Goal: Transaction & Acquisition: Purchase product/service

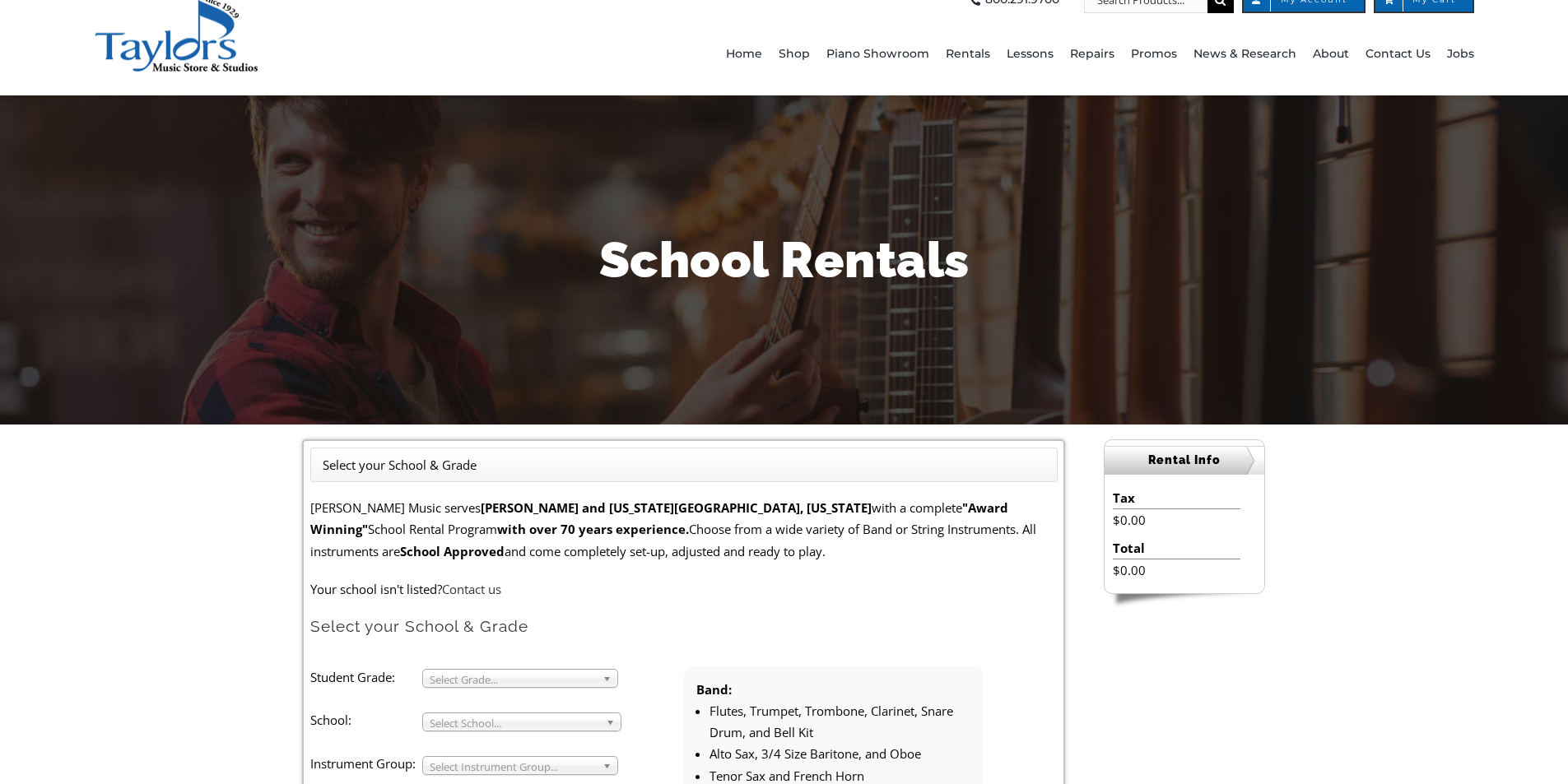
scroll to position [82, 0]
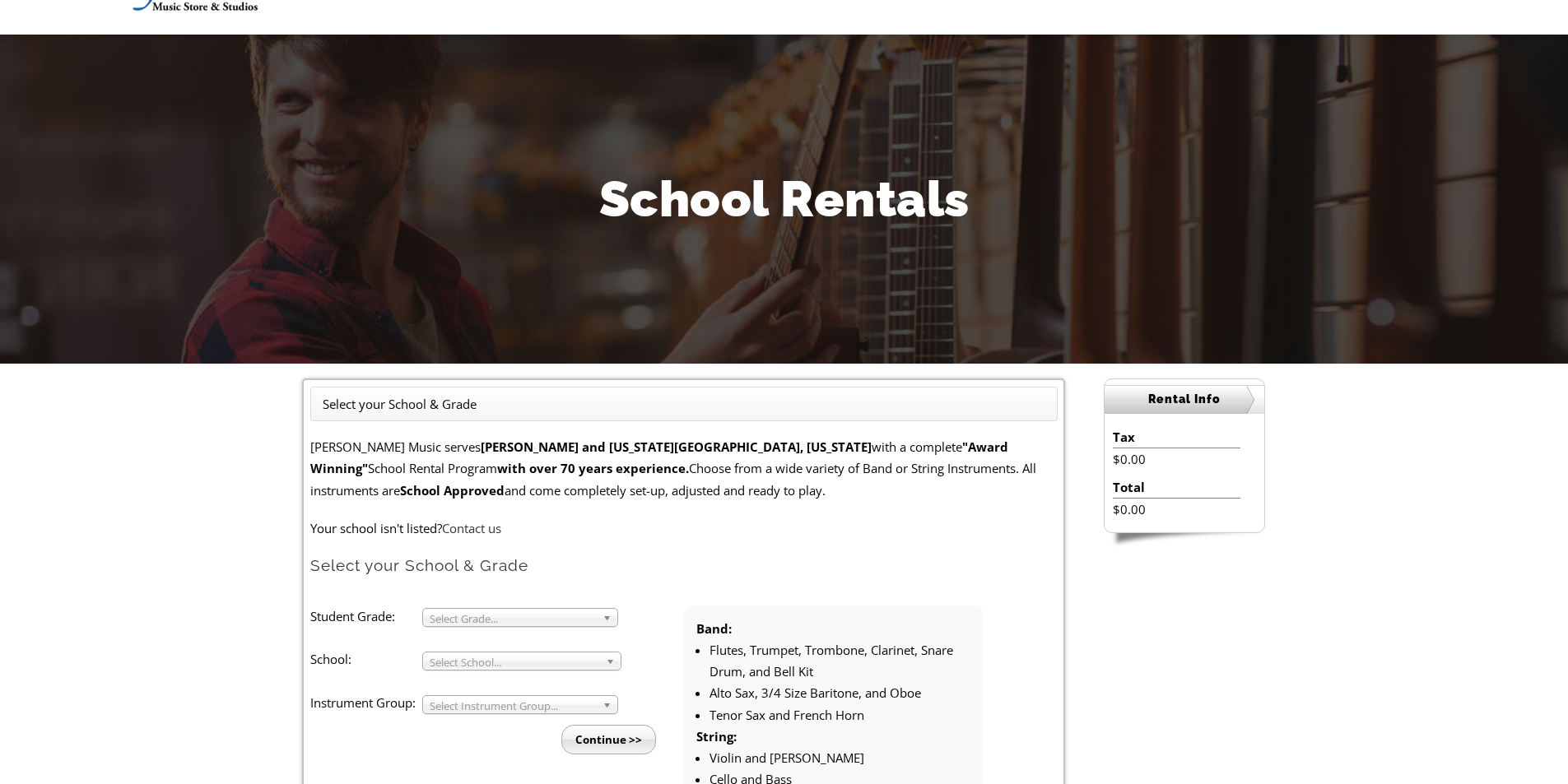
click at [476, 614] on span "Select Grade..." at bounding box center [512, 619] width 166 height 19
click at [463, 661] on li "4" at bounding box center [525, 656] width 178 height 20
click at [466, 663] on span "Select School..." at bounding box center [514, 662] width 170 height 19
click at [556, 752] on li "Bethany Christian School" at bounding box center [526, 774] width 181 height 45
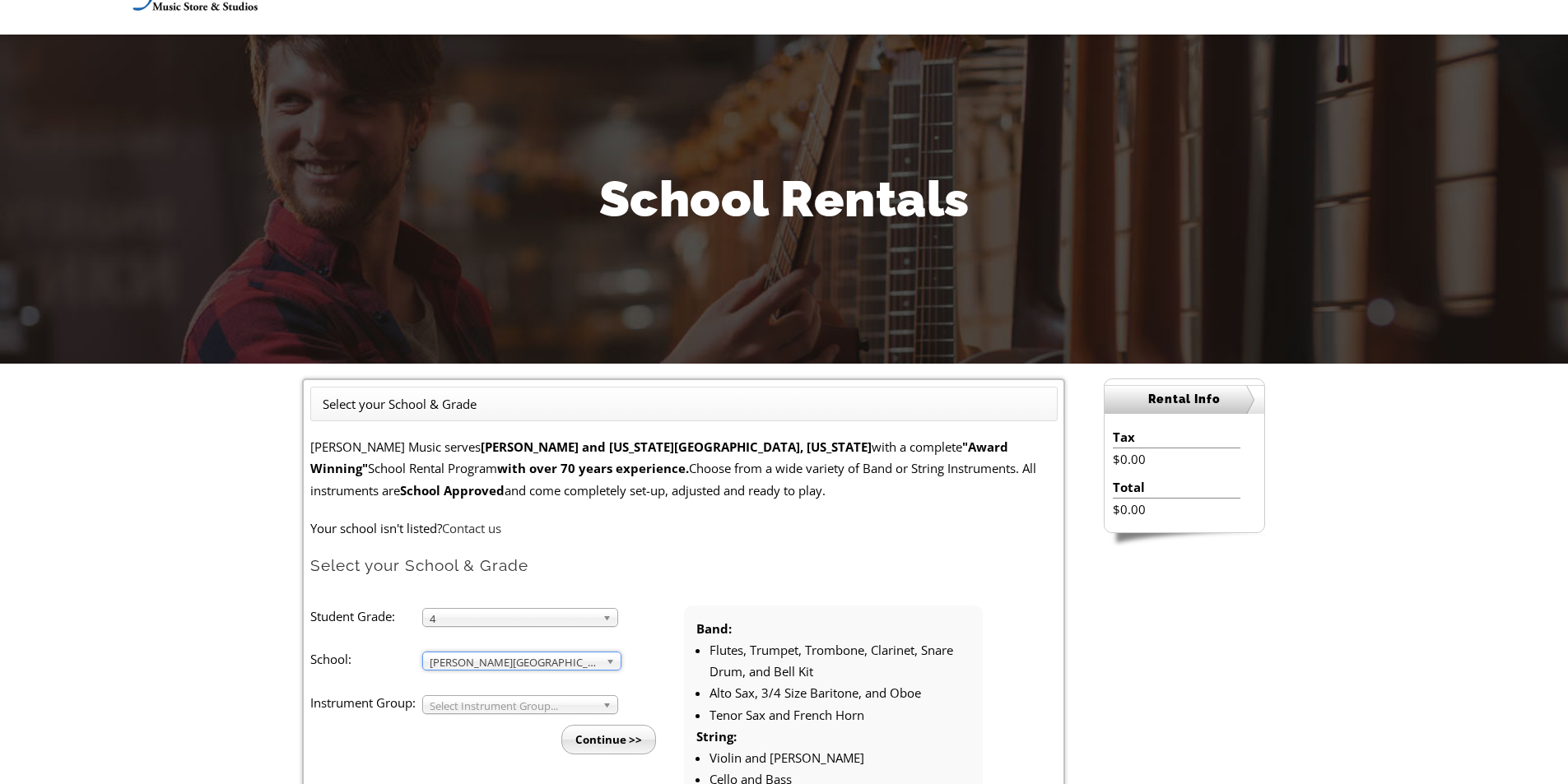
click at [538, 702] on span "Select Instrument Group..." at bounding box center [512, 706] width 166 height 19
click at [530, 716] on li "Band" at bounding box center [525, 722] width 178 height 20
click at [603, 736] on input "Continue >>" at bounding box center [607, 739] width 94 height 30
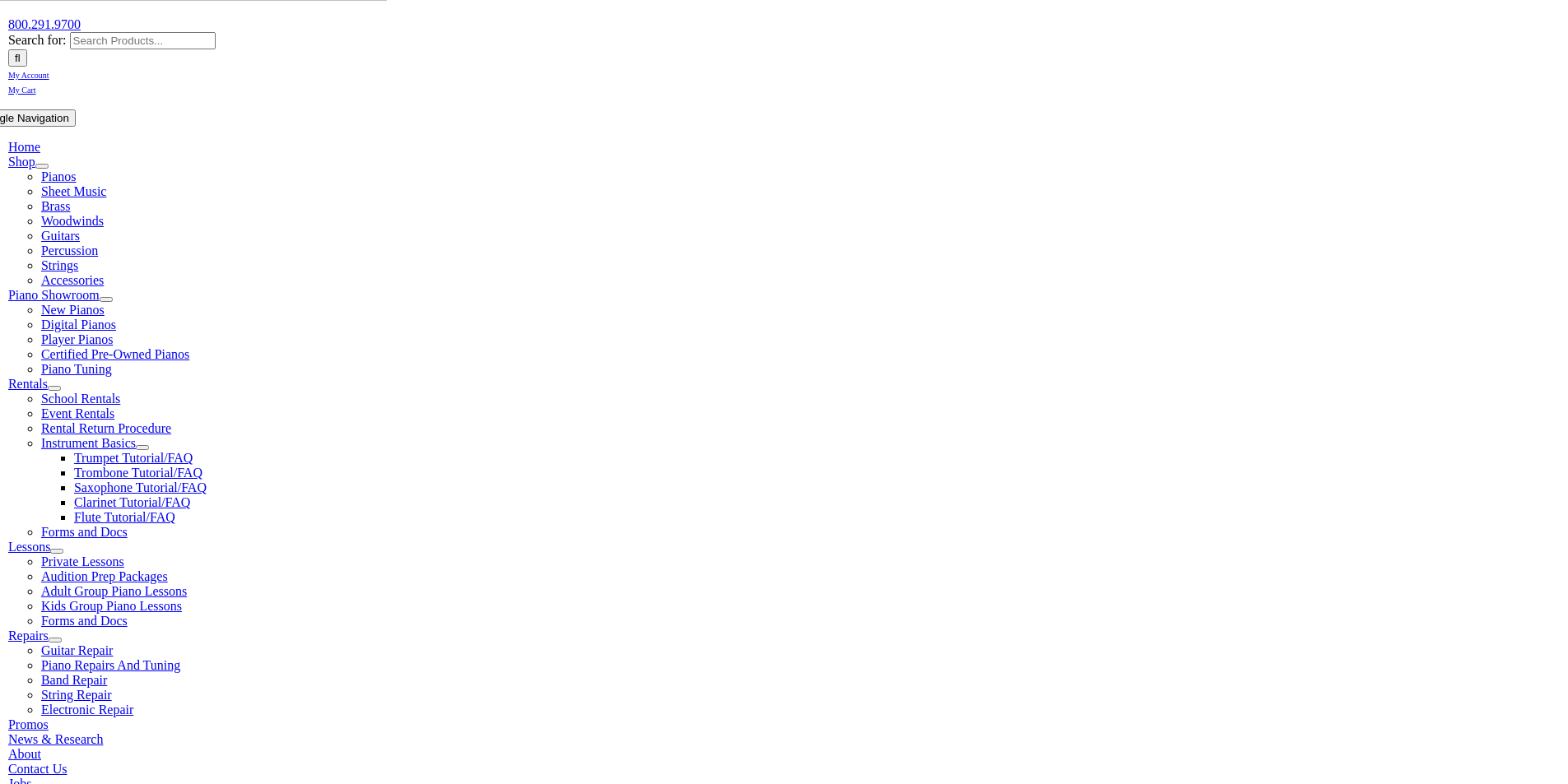
scroll to position [246, 0]
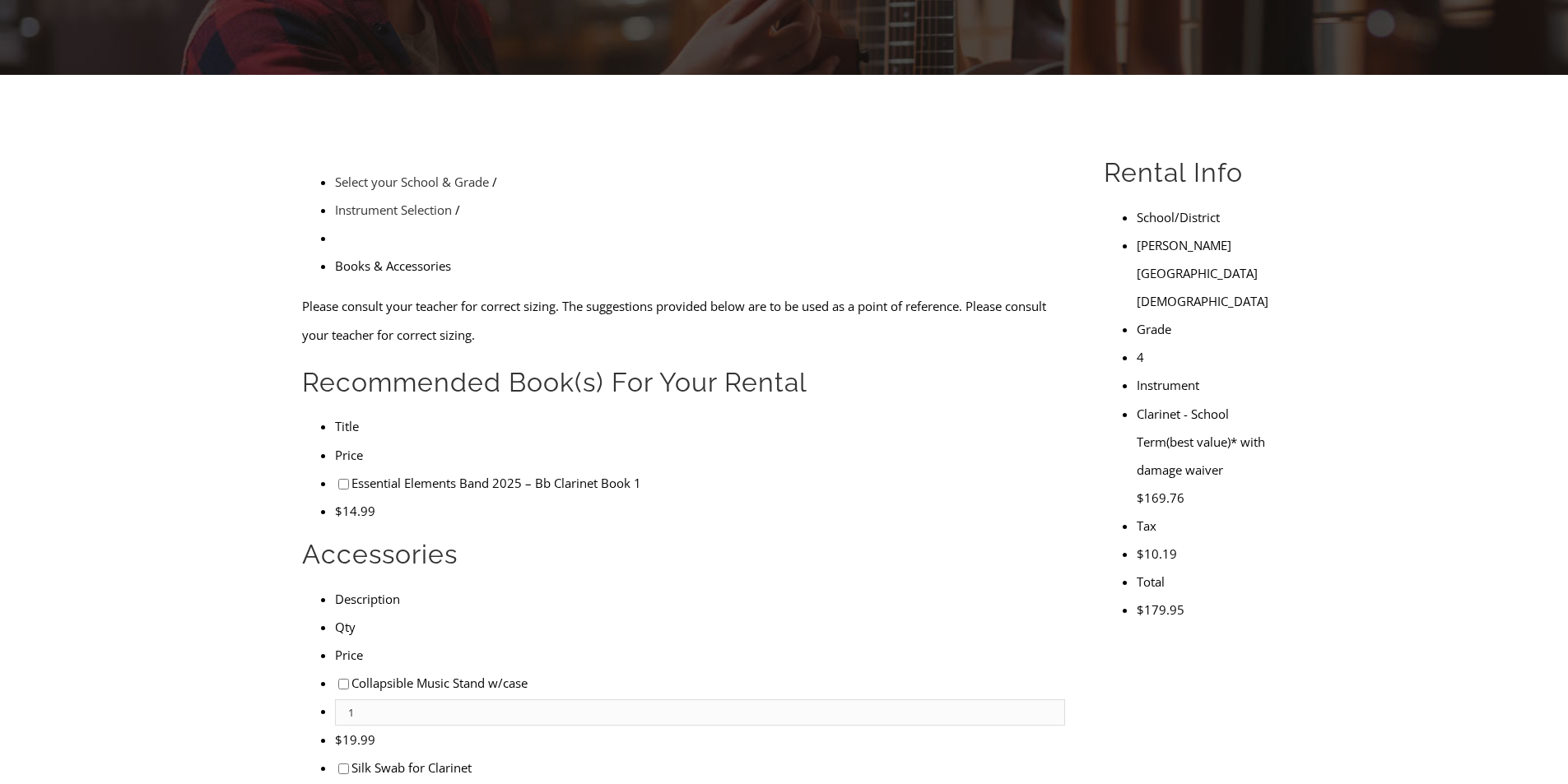
scroll to position [411, 0]
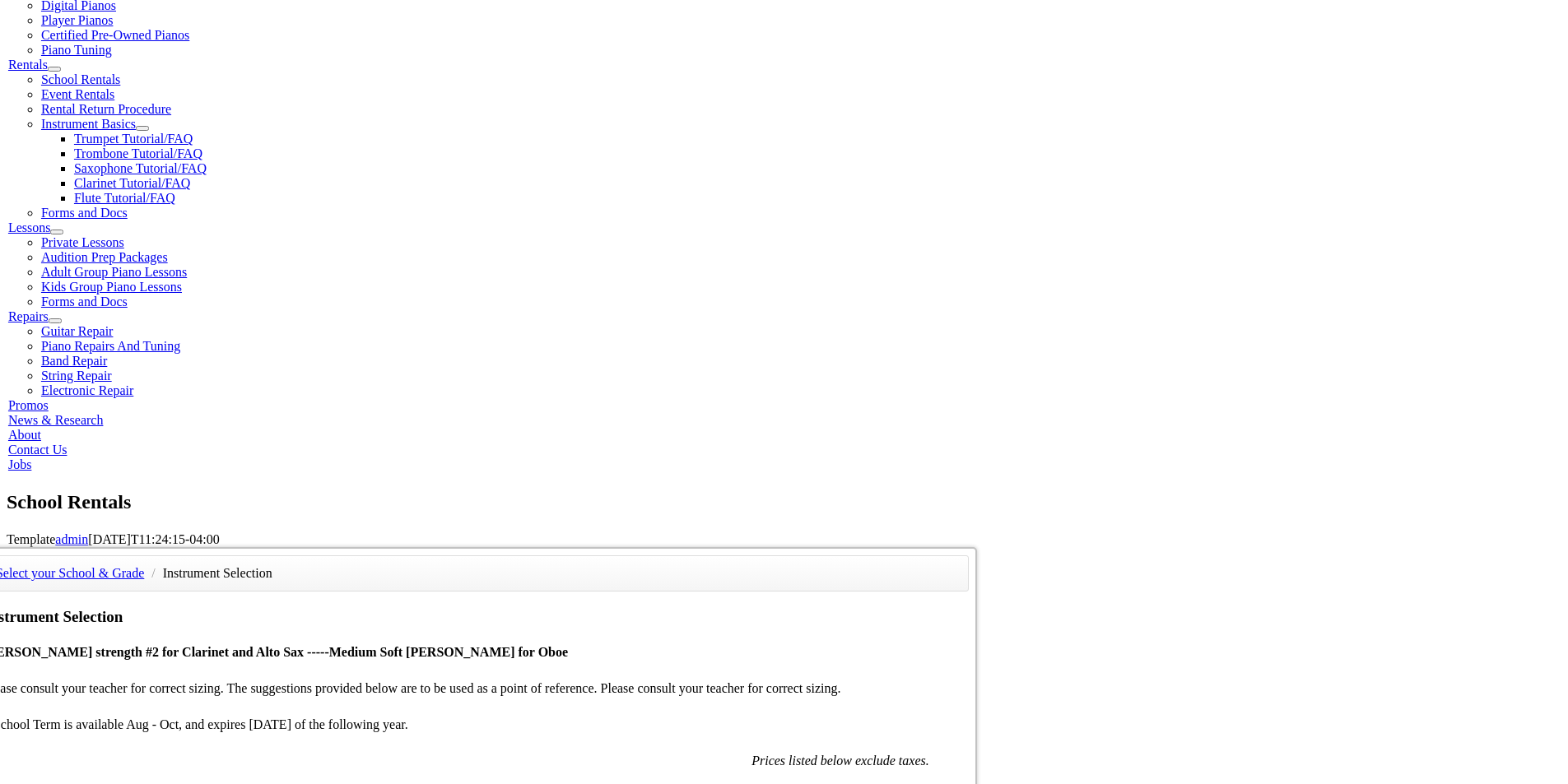
scroll to position [575, 0]
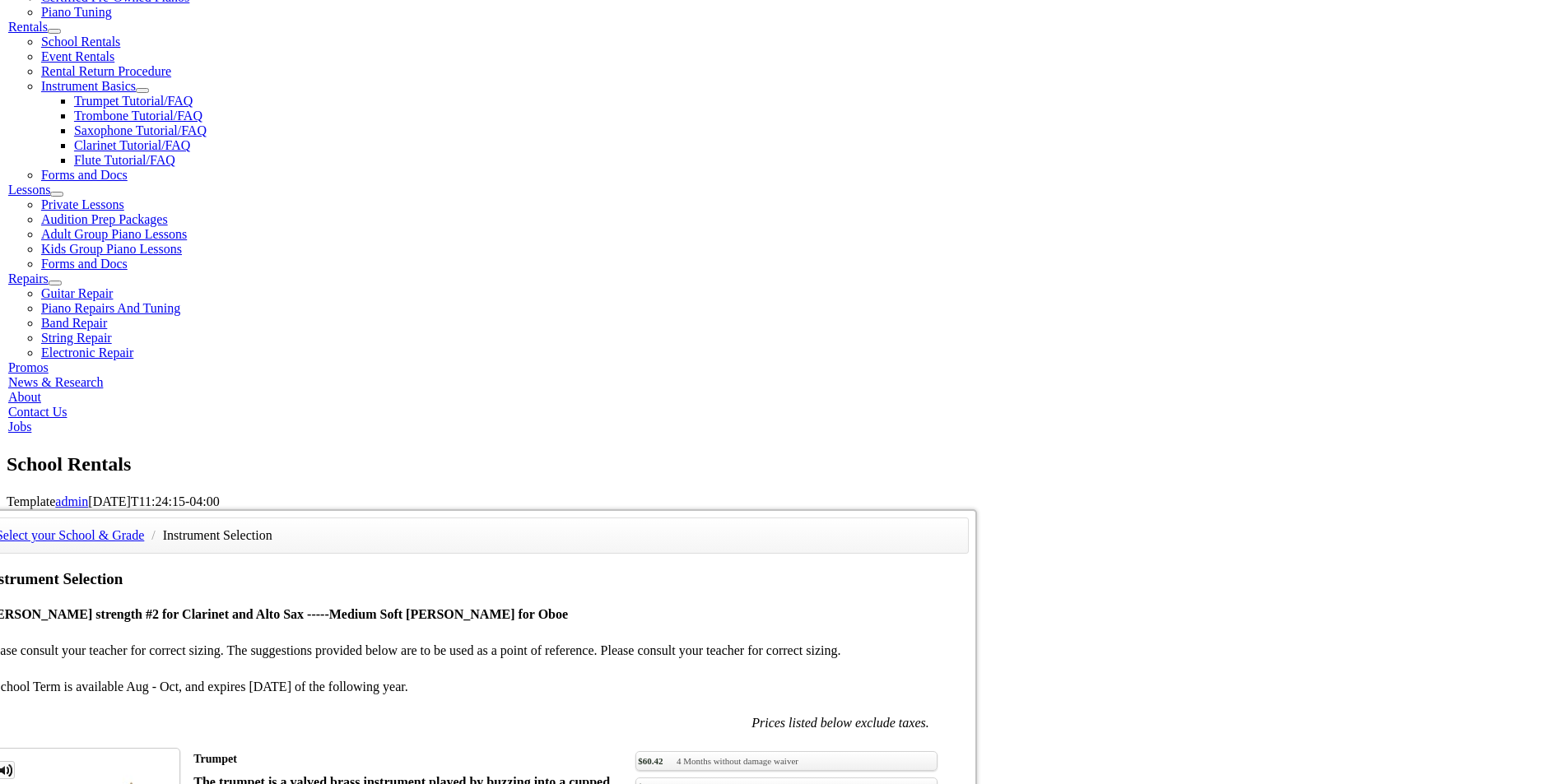
click at [133, 749] on img at bounding box center [82, 798] width 103 height 99
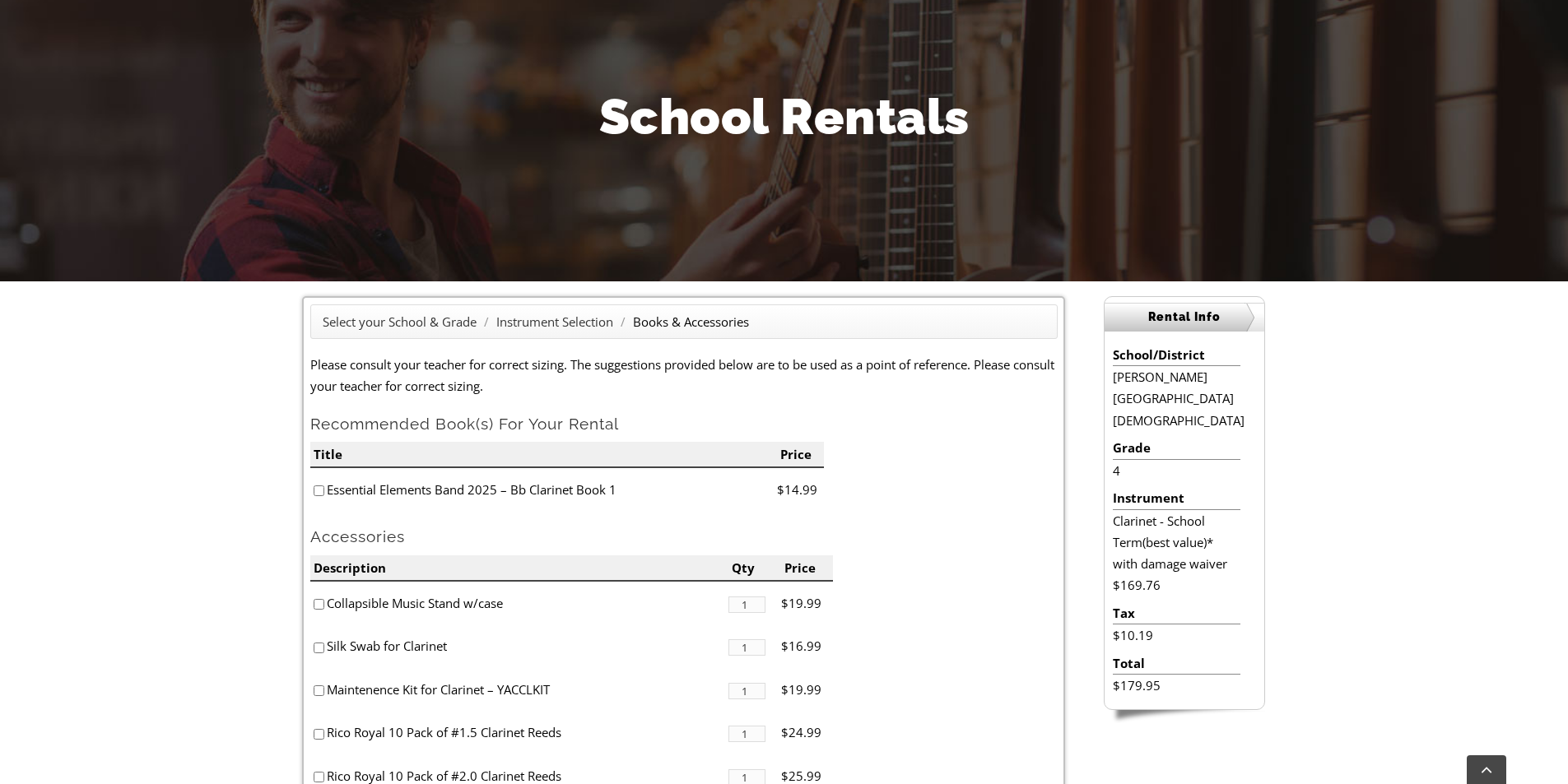
scroll to position [411, 0]
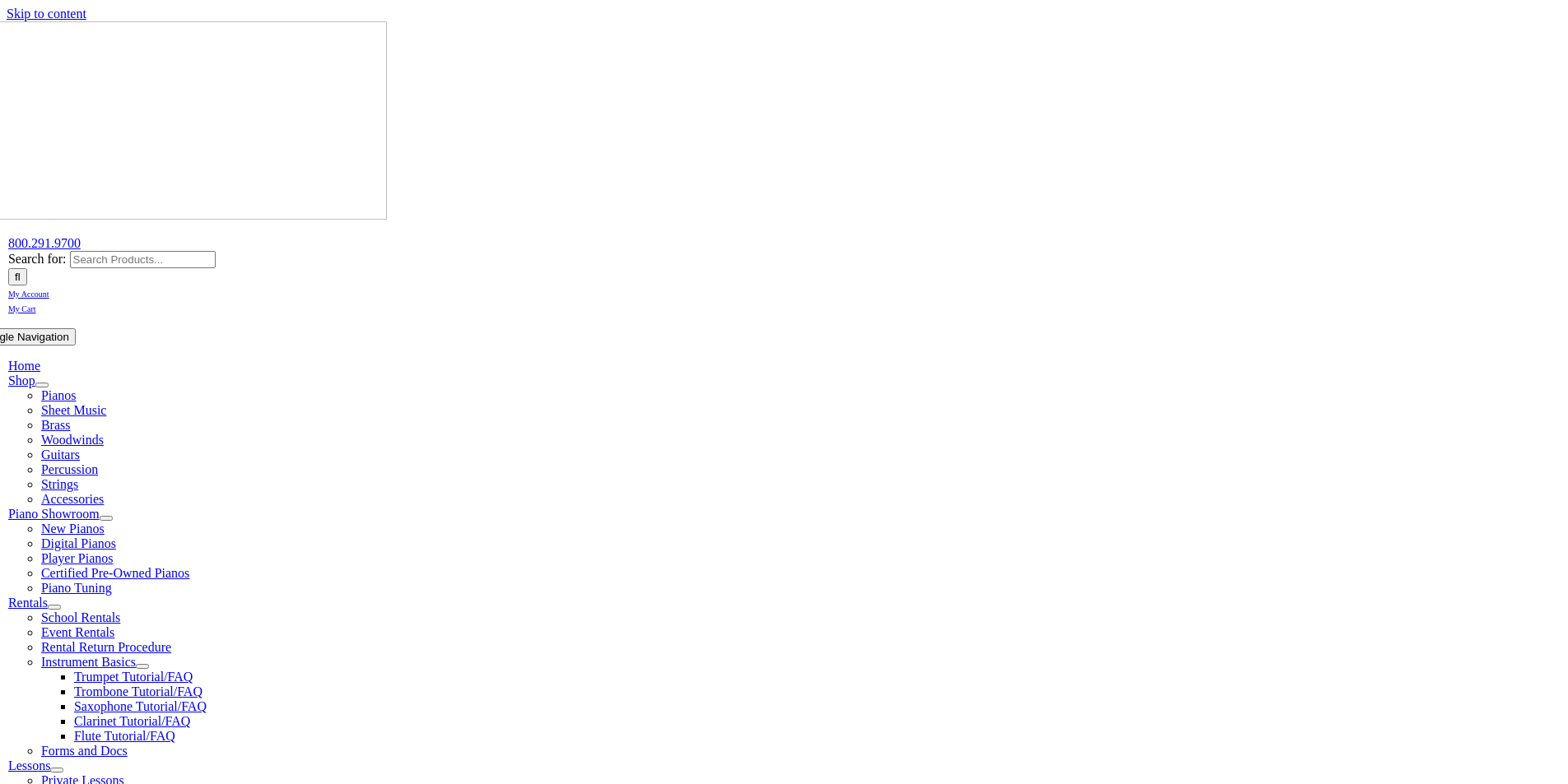
scroll to position [329, 0]
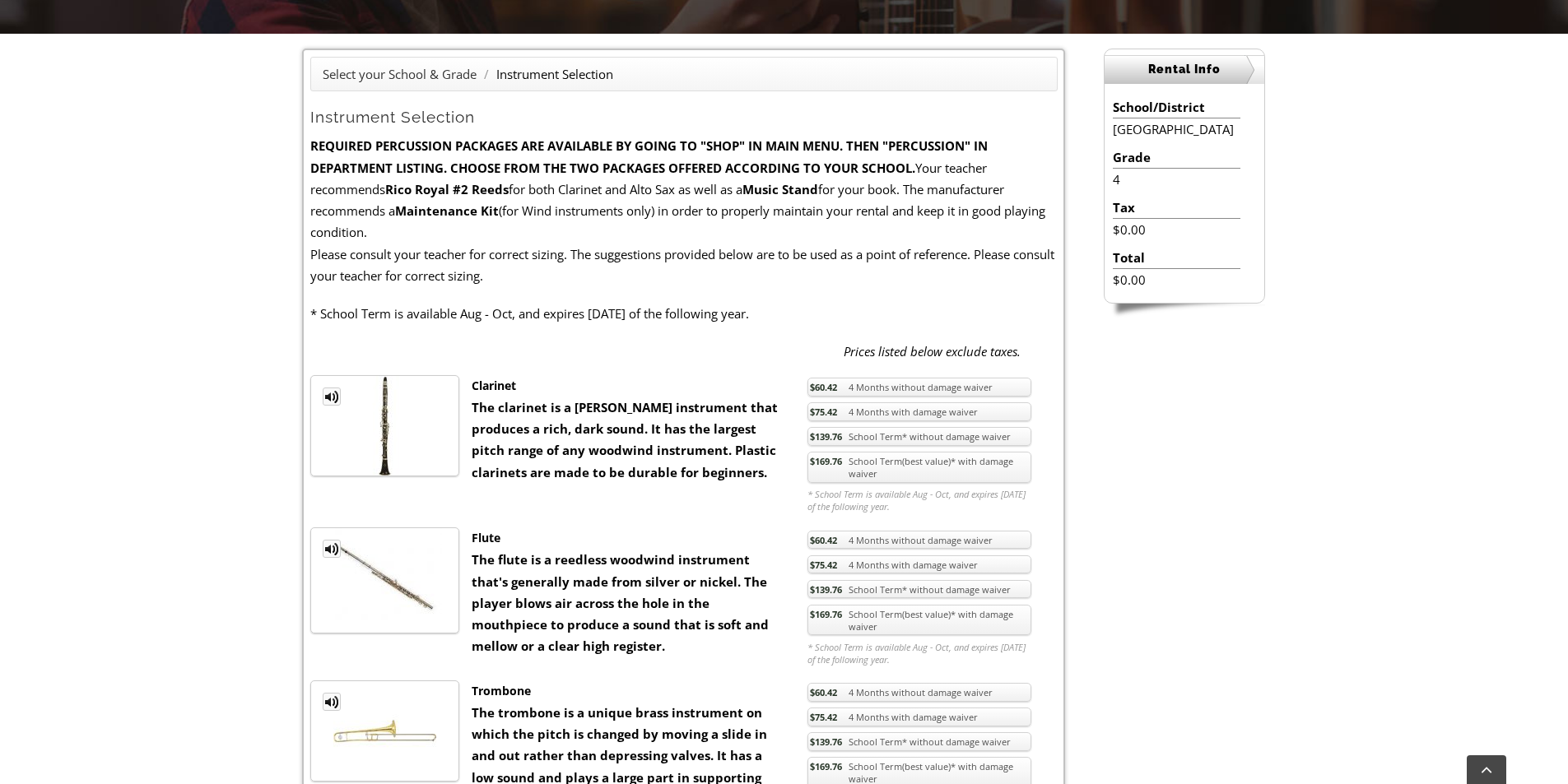
scroll to position [575, 0]
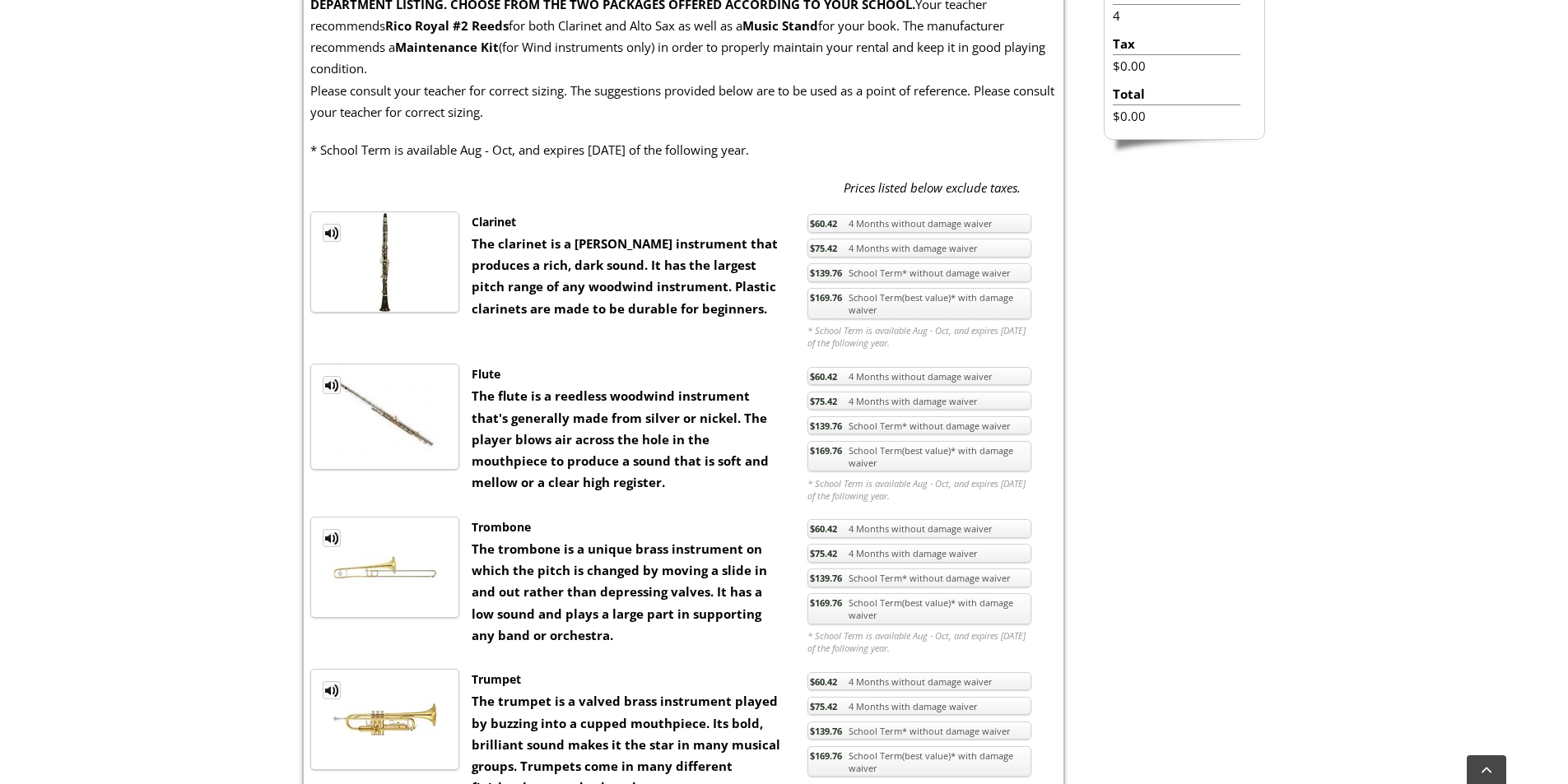
click at [874, 451] on link "$169.76 School Term(best value)* with damage waiver" at bounding box center [919, 457] width 224 height 32
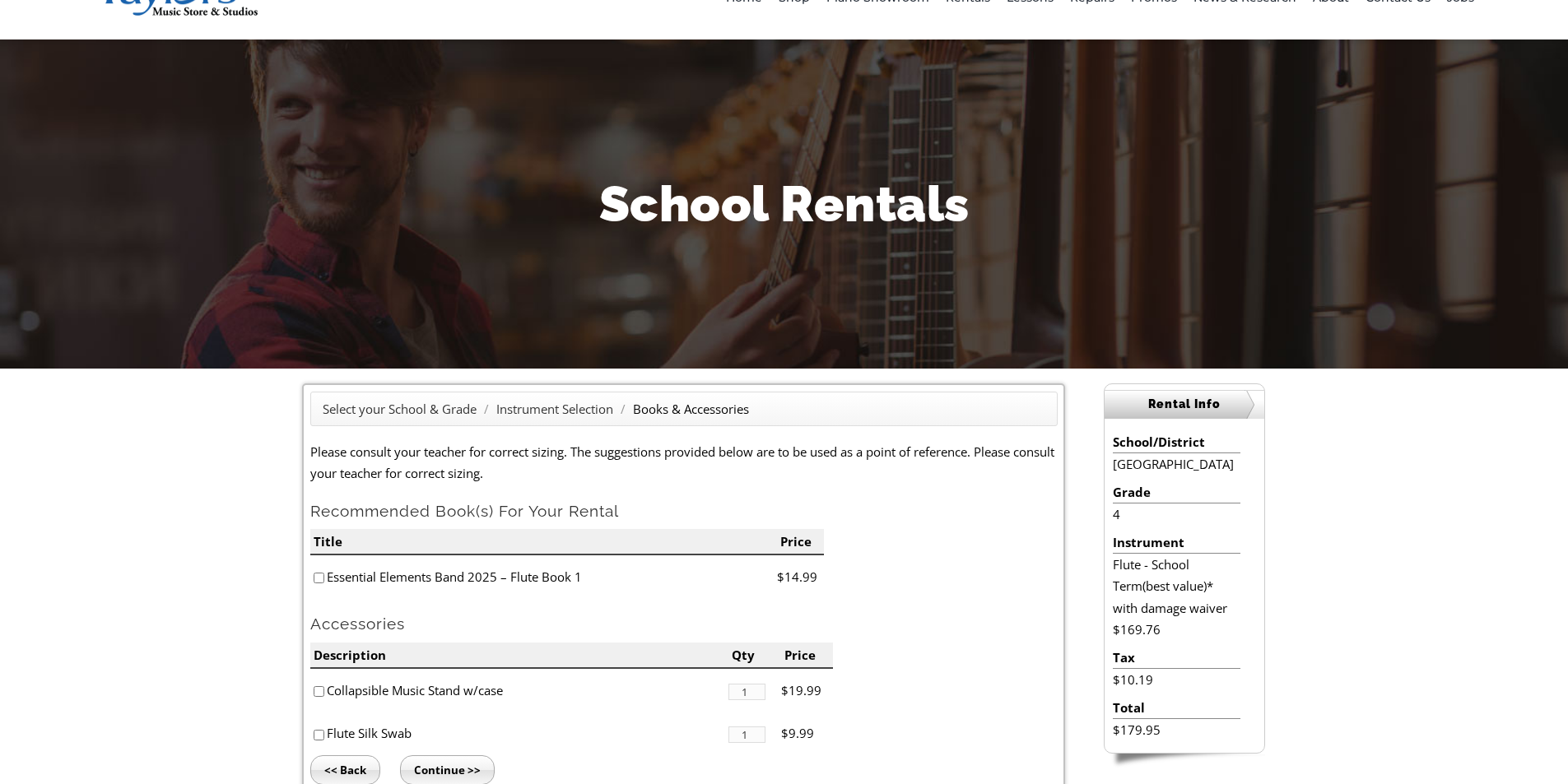
scroll to position [165, 0]
